Goal: Navigation & Orientation: Find specific page/section

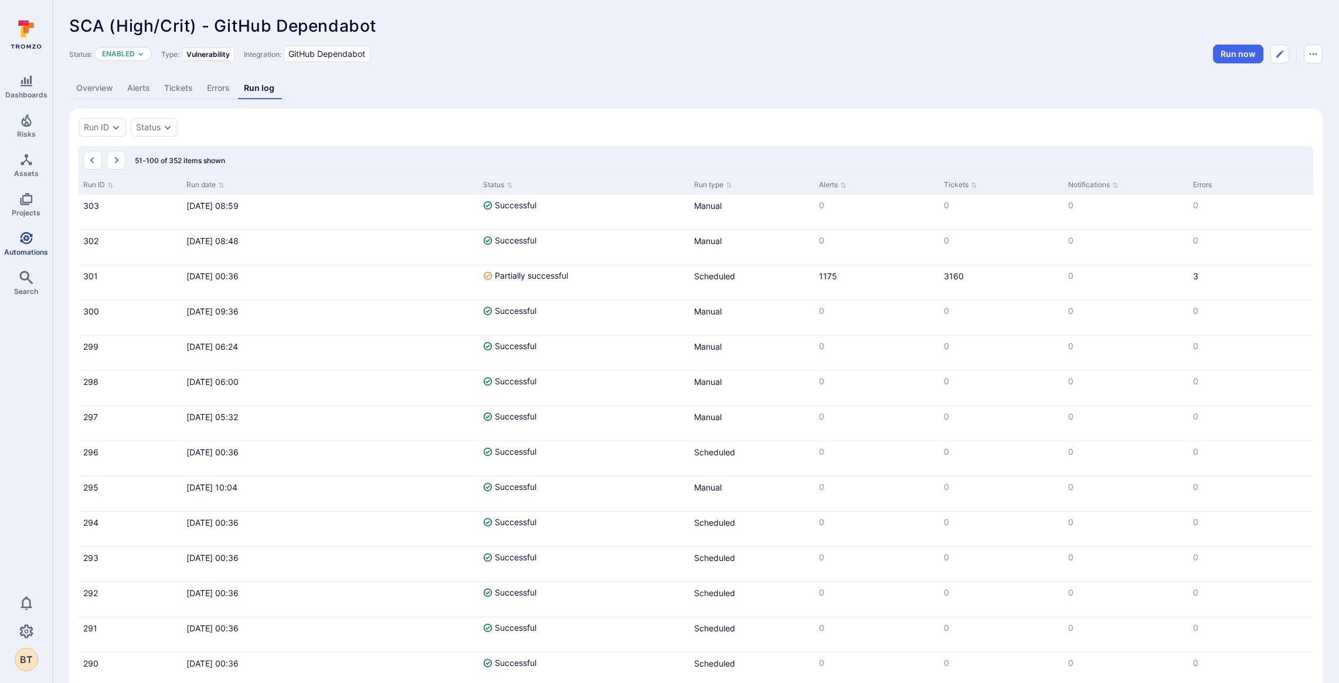
click at [22, 231] on icon "Automations" at bounding box center [26, 238] width 14 height 14
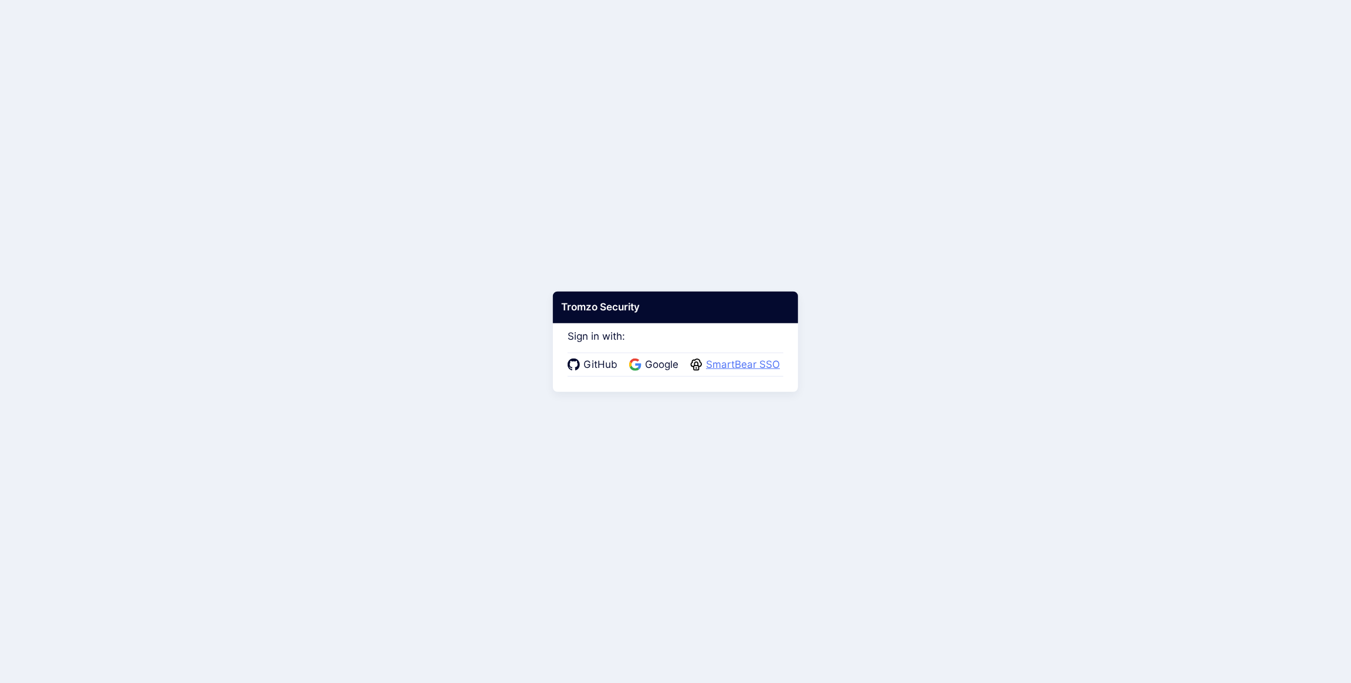
click at [757, 359] on span "SmartBear SSO" at bounding box center [743, 364] width 81 height 15
